Goal: Task Accomplishment & Management: Use online tool/utility

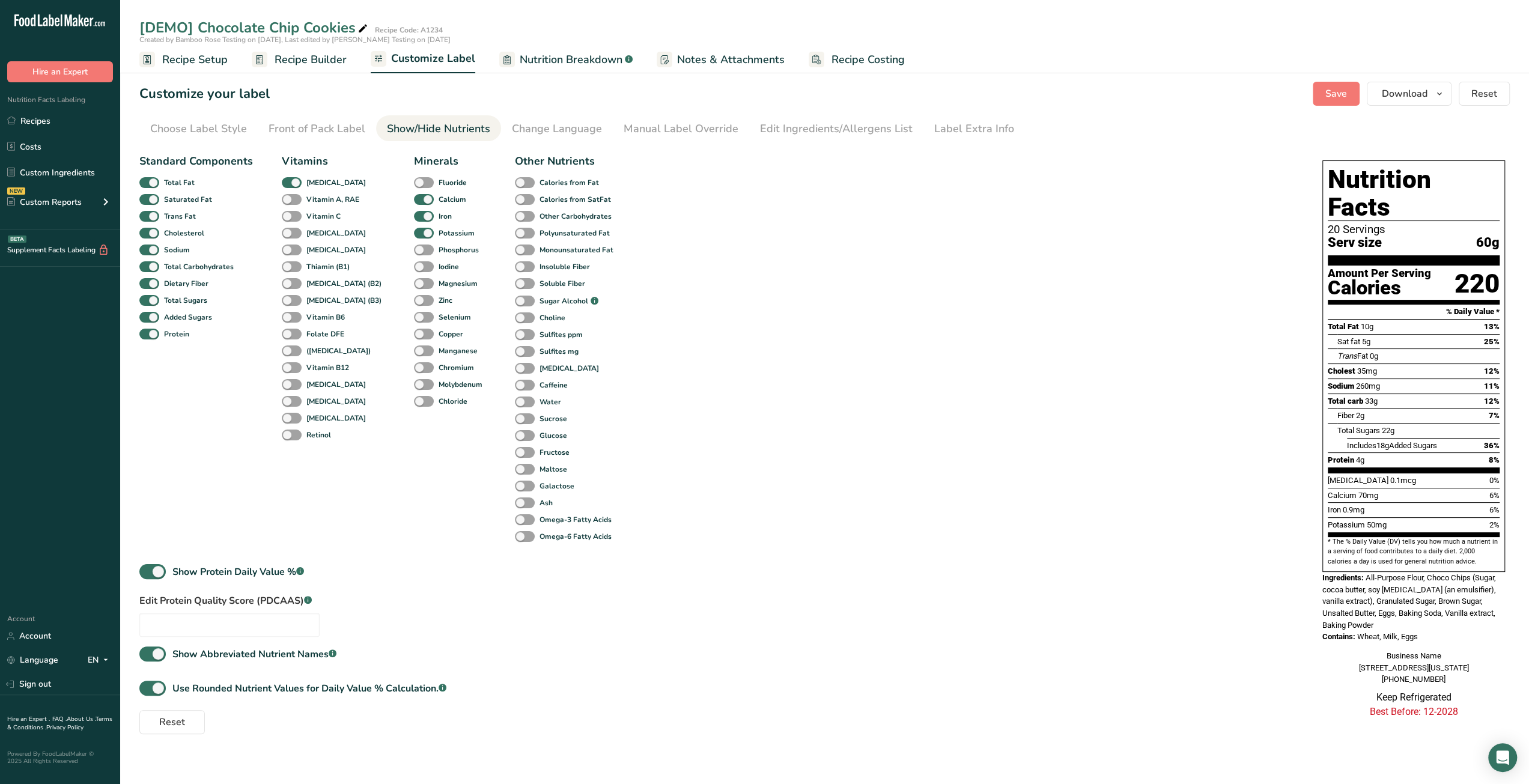
click at [179, 59] on span "Recipe Setup" at bounding box center [195, 60] width 66 height 16
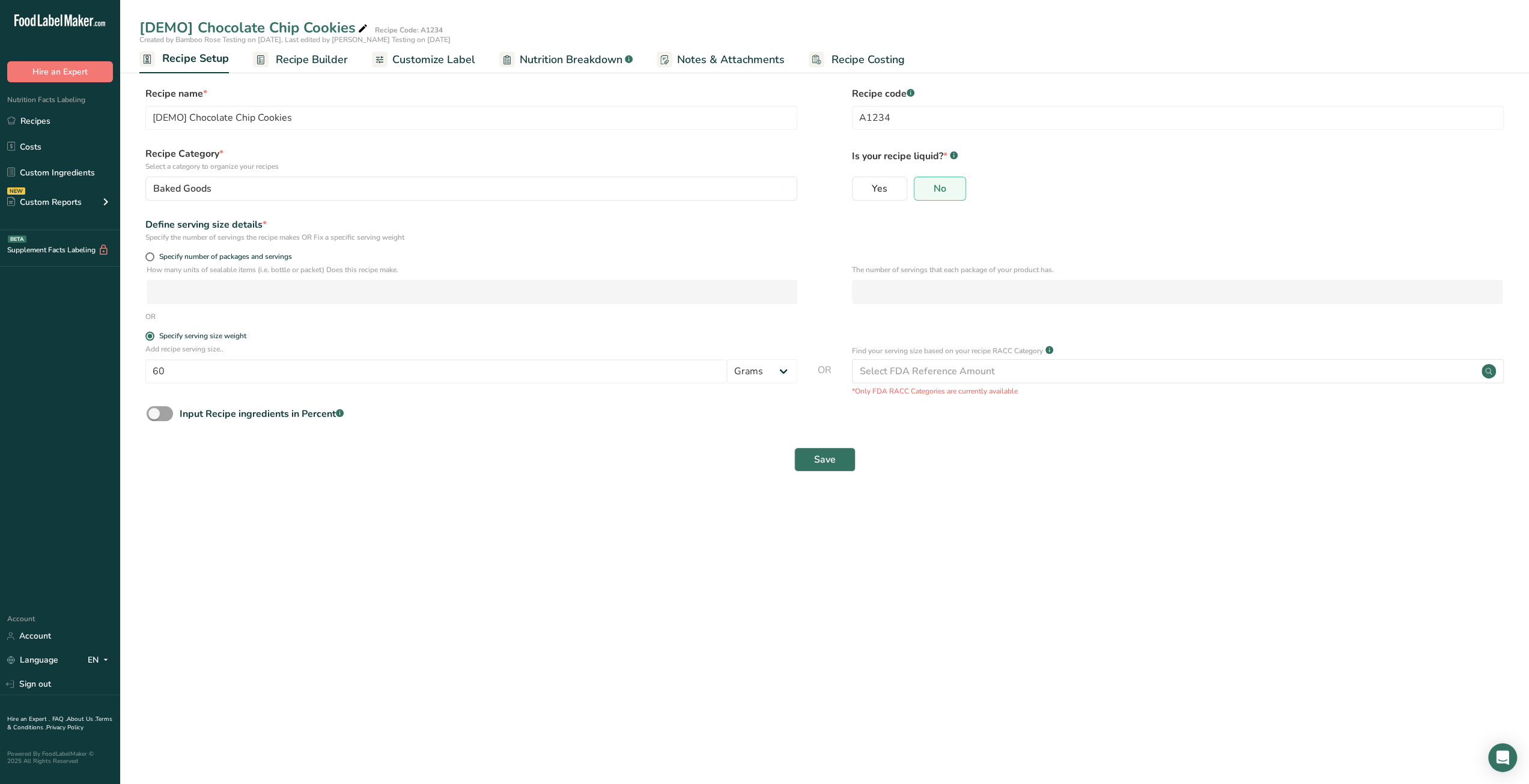
click at [313, 62] on span "Recipe Builder" at bounding box center [312, 60] width 72 height 16
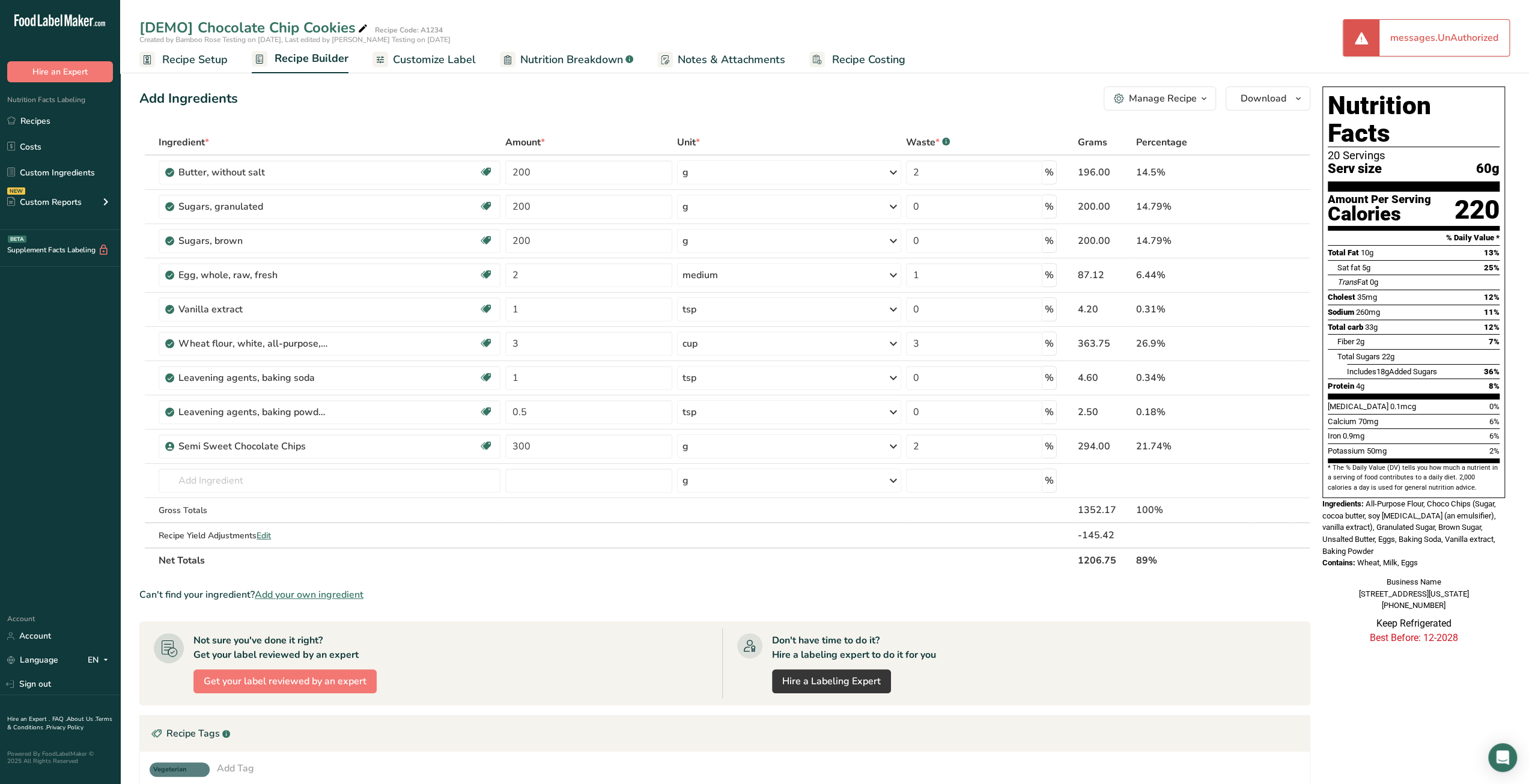
scroll to position [60, 0]
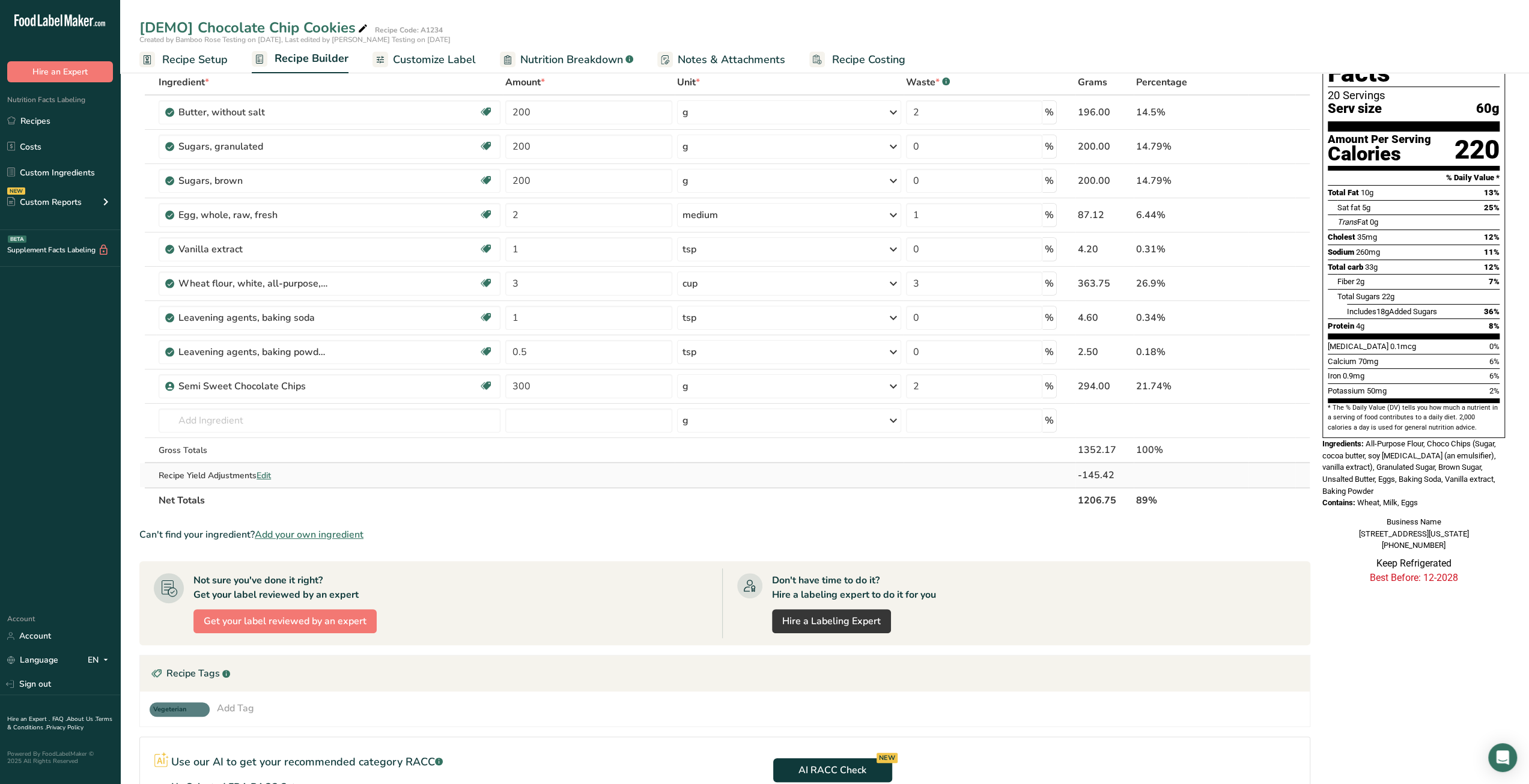
click at [268, 471] on span "Edit" at bounding box center [264, 475] width 14 height 12
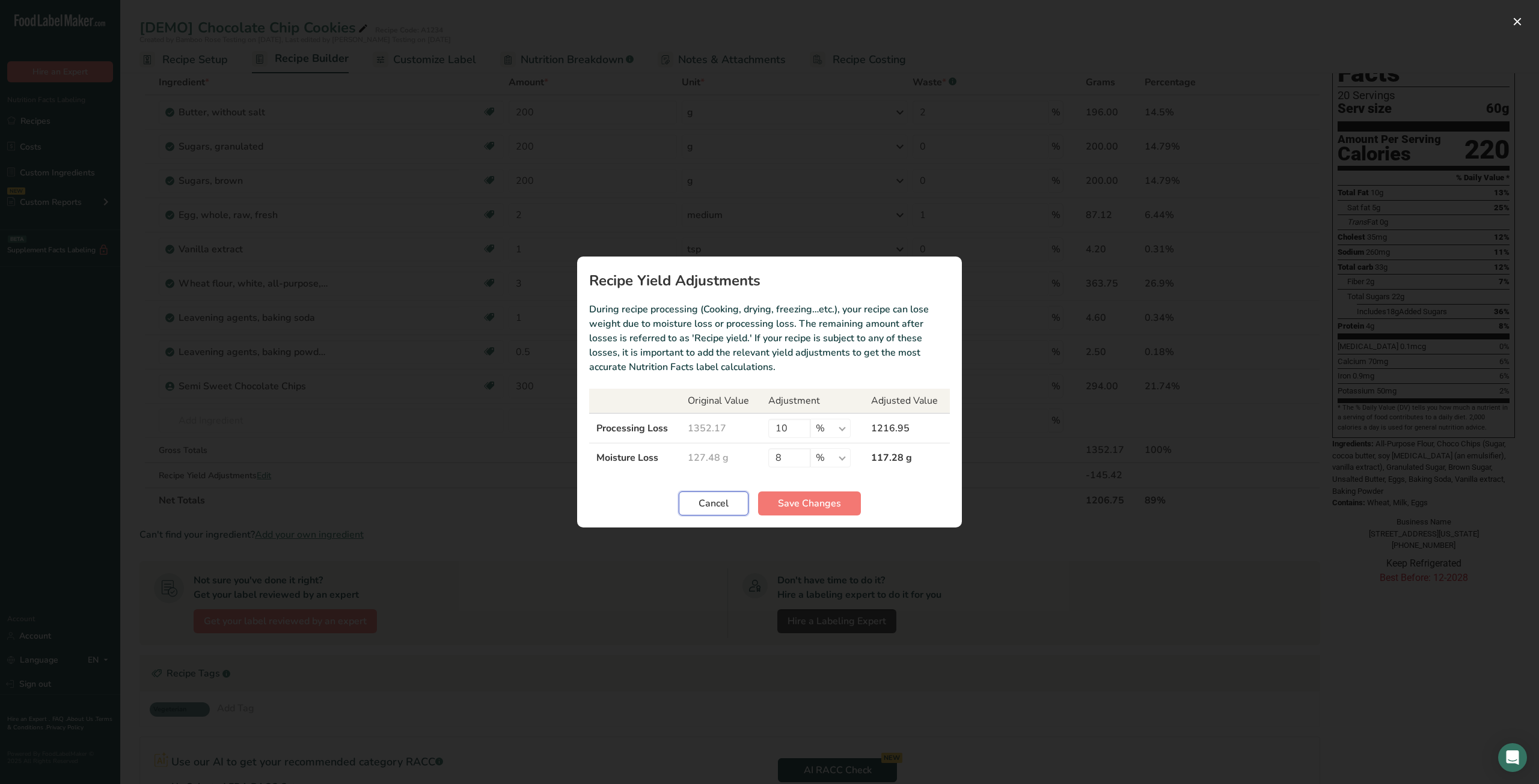
click at [730, 508] on button "Cancel" at bounding box center [713, 504] width 70 height 24
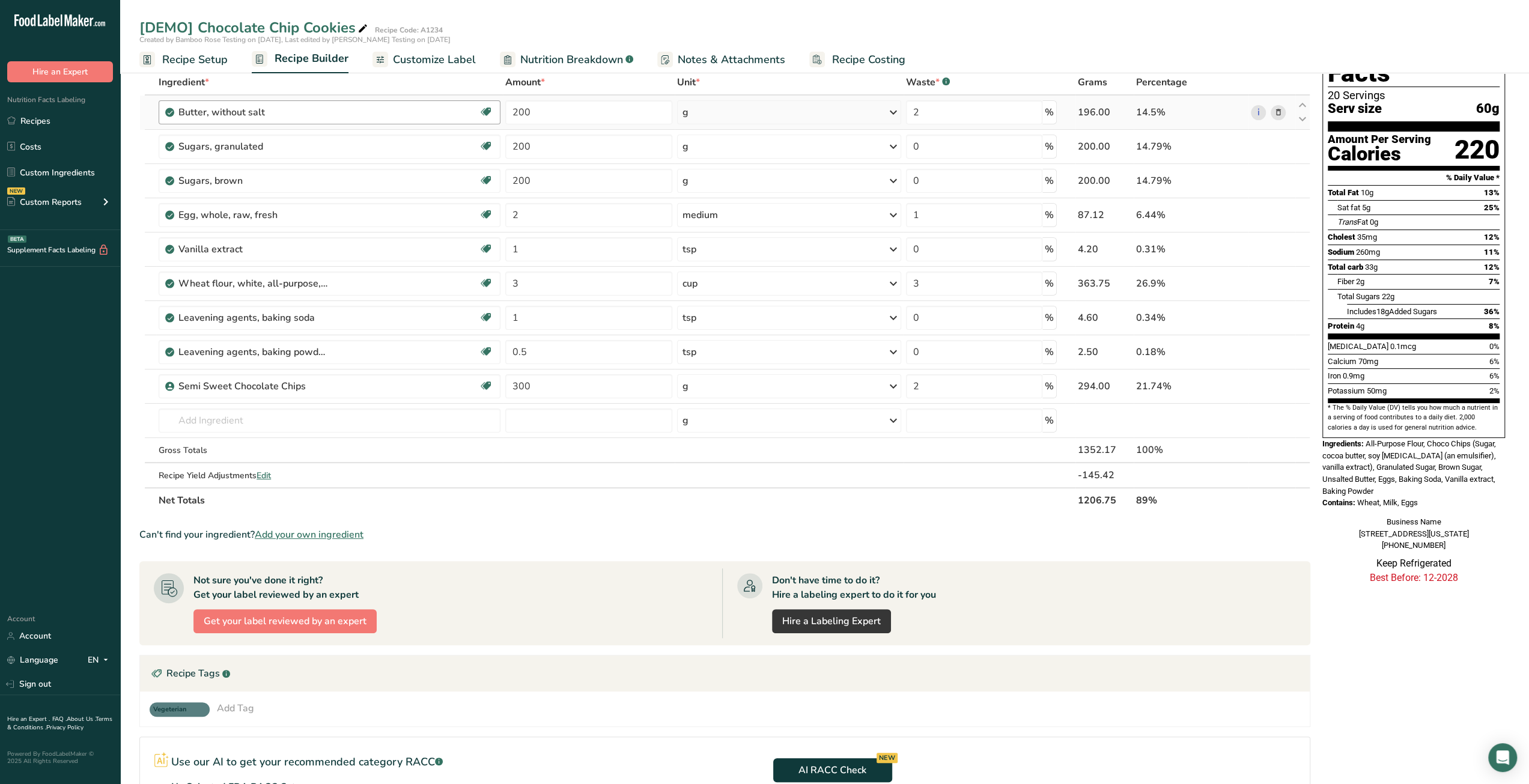
drag, startPoint x: 437, startPoint y: 59, endPoint x: 440, endPoint y: 100, distance: 41.1
click at [437, 59] on span "Customize Label" at bounding box center [435, 60] width 83 height 16
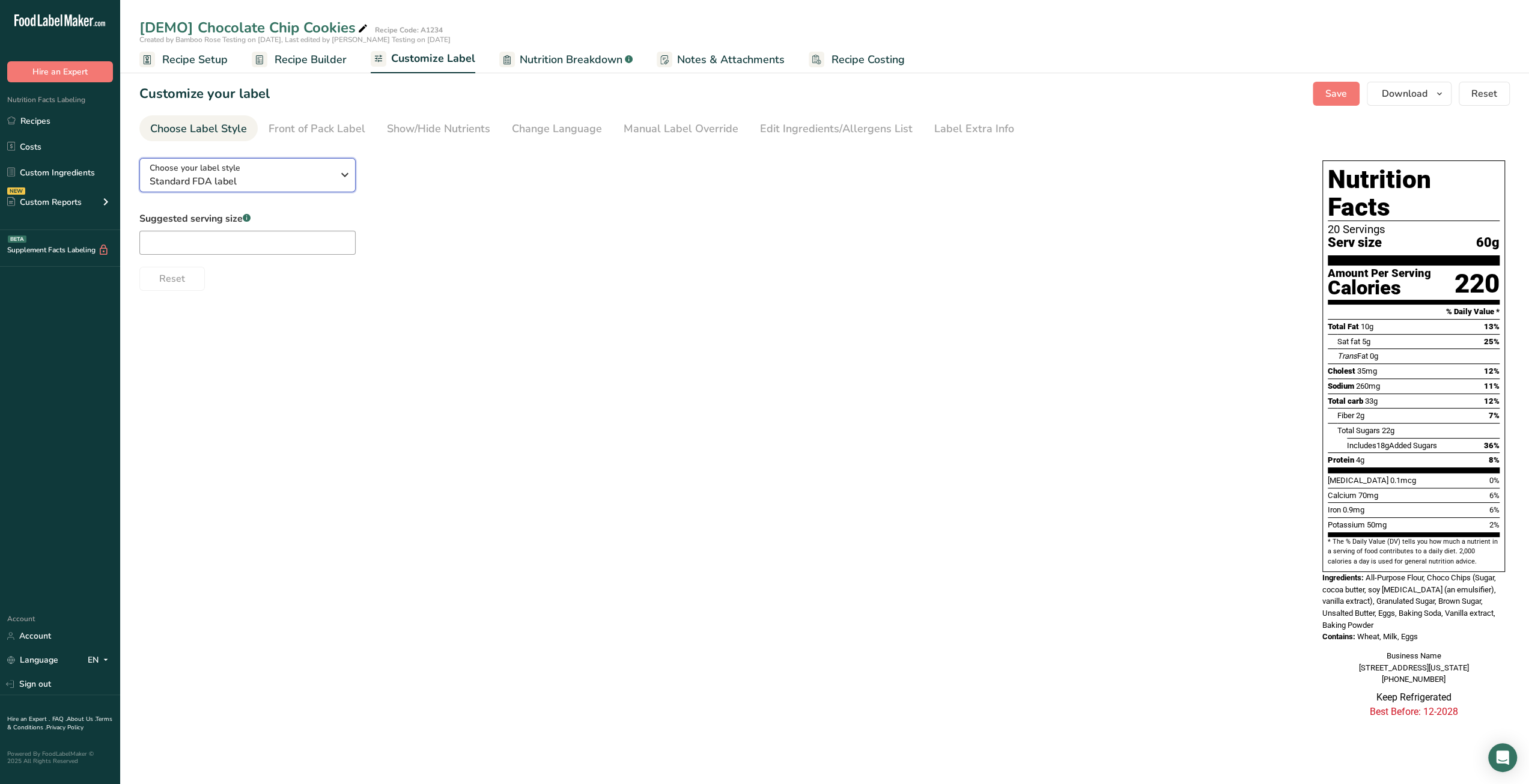
click at [327, 176] on span "Standard FDA label" at bounding box center [241, 181] width 183 height 14
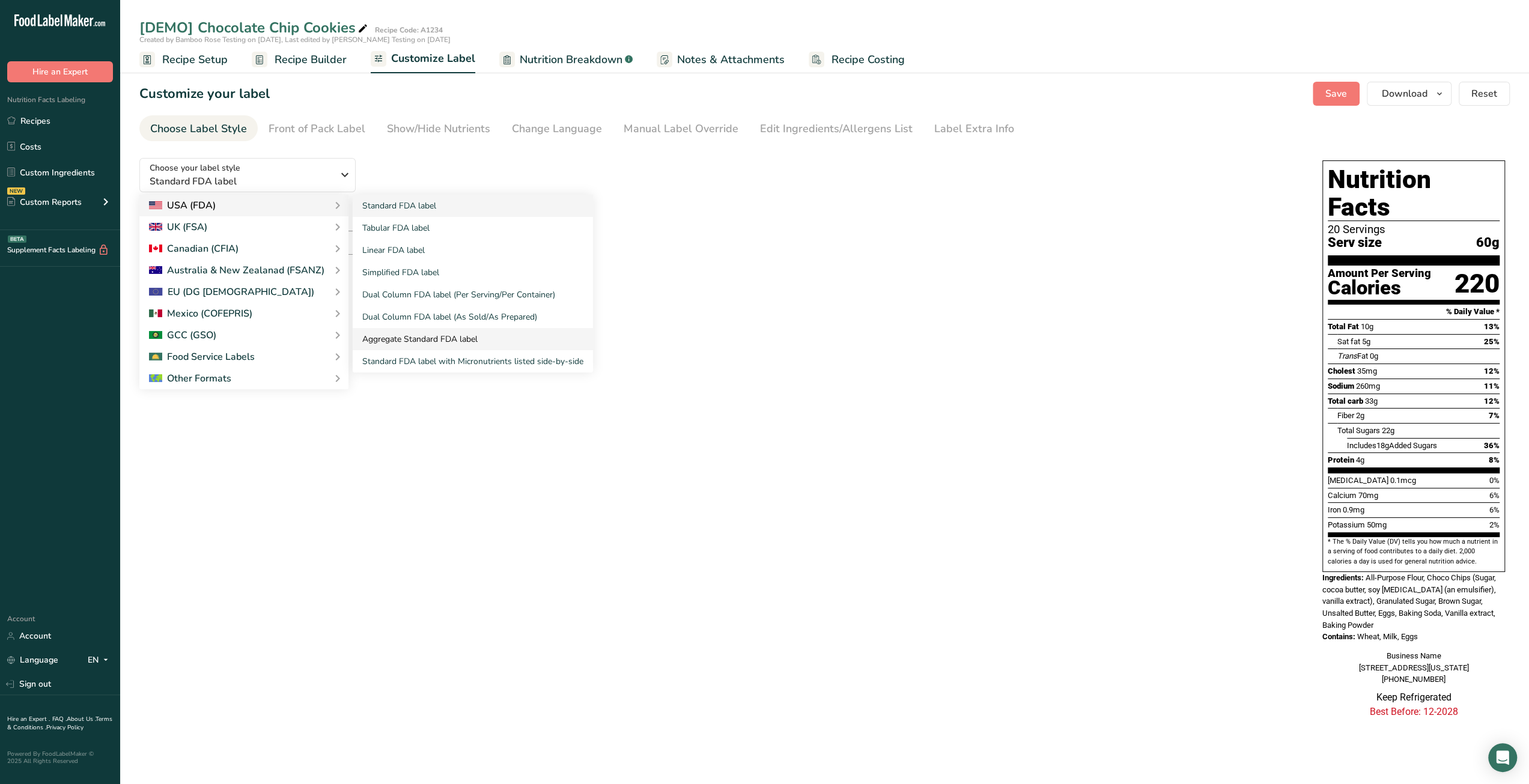
click at [426, 341] on link "Aggregate Standard FDA label" at bounding box center [472, 339] width 240 height 22
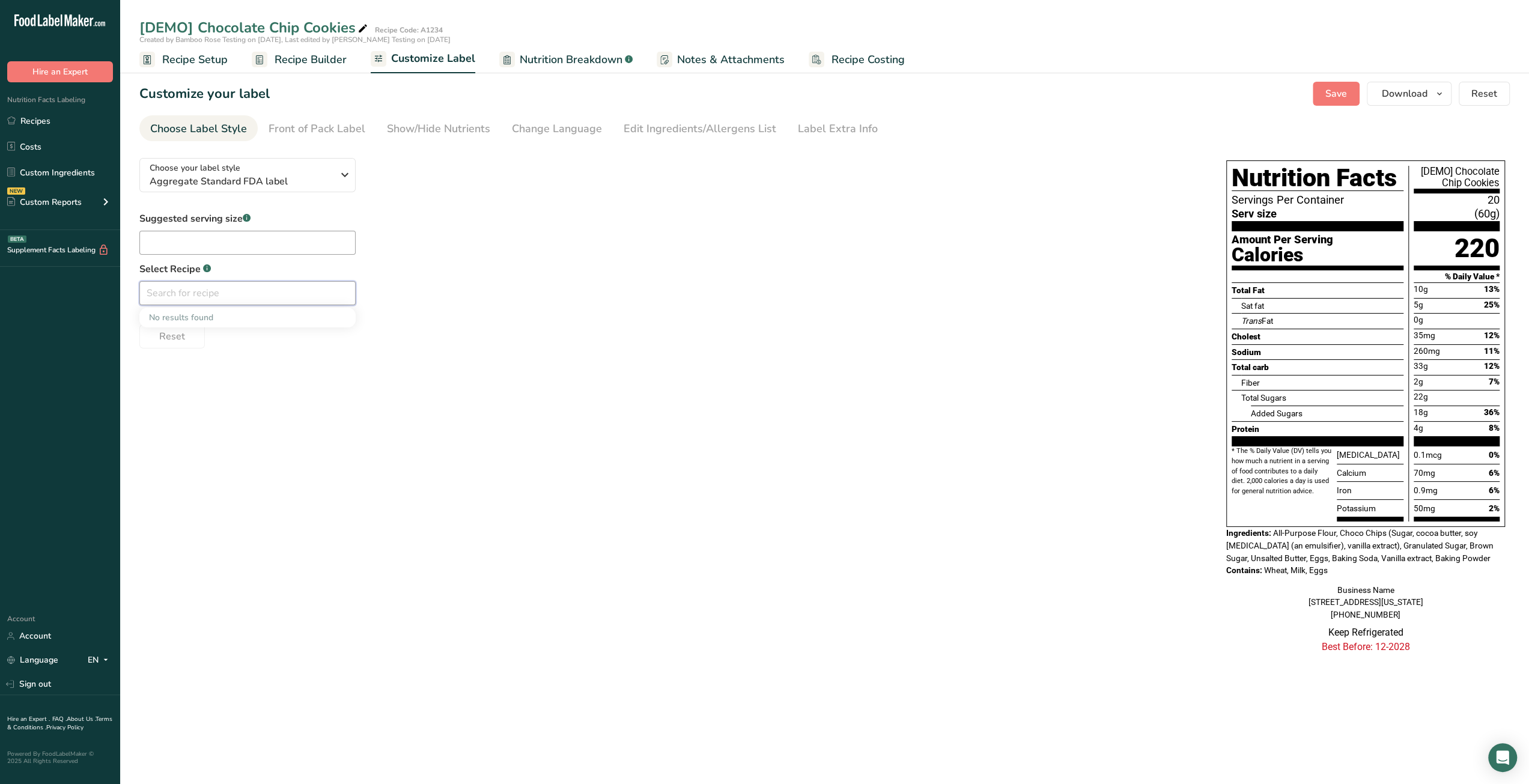
click at [227, 298] on input "text" at bounding box center [248, 293] width 216 height 24
click at [598, 375] on div "Choose your label style Aggregate Standard FDA label USA (FDA) Standard FDA lab…" at bounding box center [825, 408] width 1371 height 520
click at [244, 247] on input "text" at bounding box center [248, 243] width 216 height 24
click at [209, 296] on input "text" at bounding box center [248, 293] width 216 height 24
click at [213, 317] on div "No results found" at bounding box center [248, 317] width 216 height 20
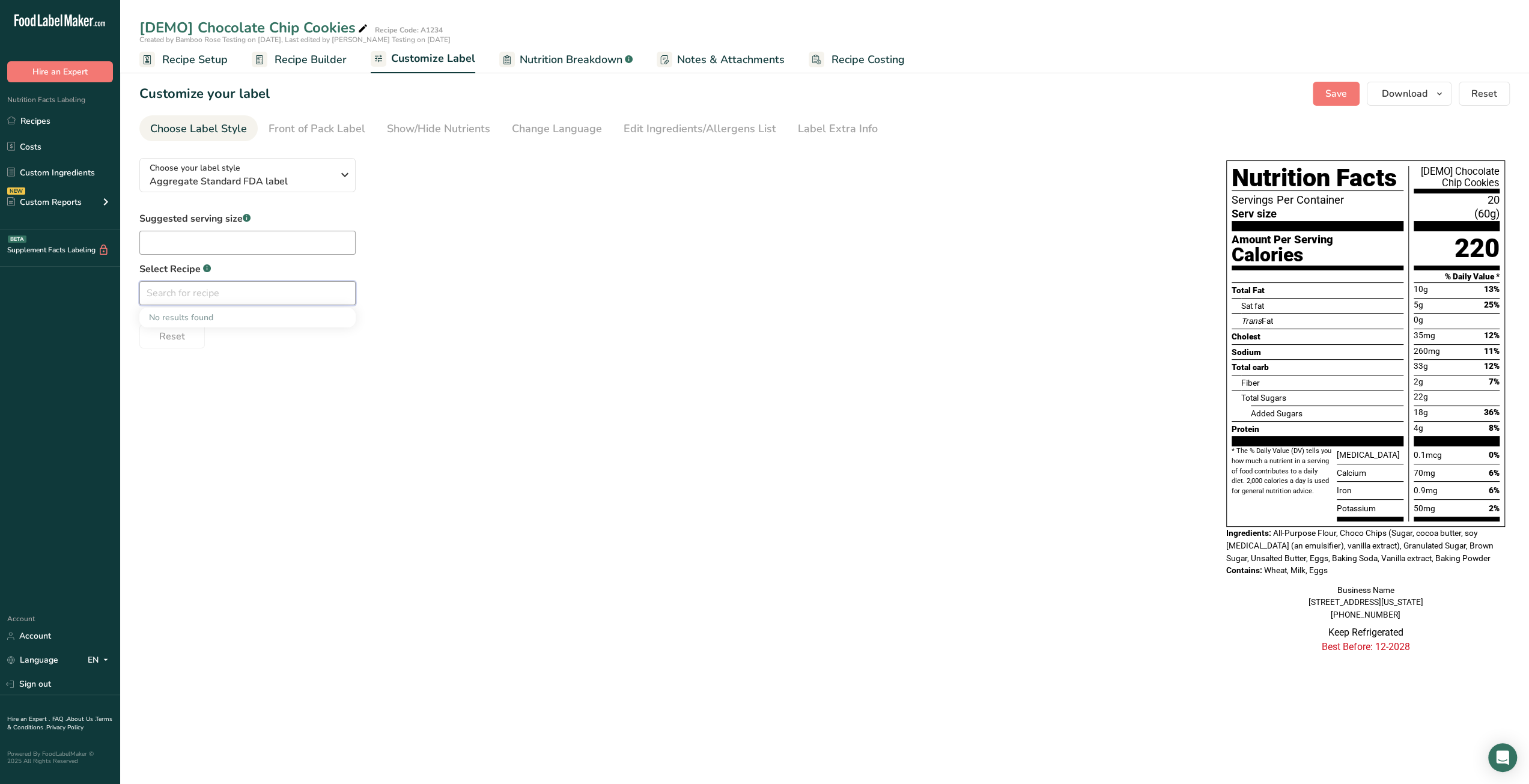
click at [190, 296] on input "text" at bounding box center [248, 293] width 216 height 24
